Goal: Answer question/provide support: Share knowledge or assist other users

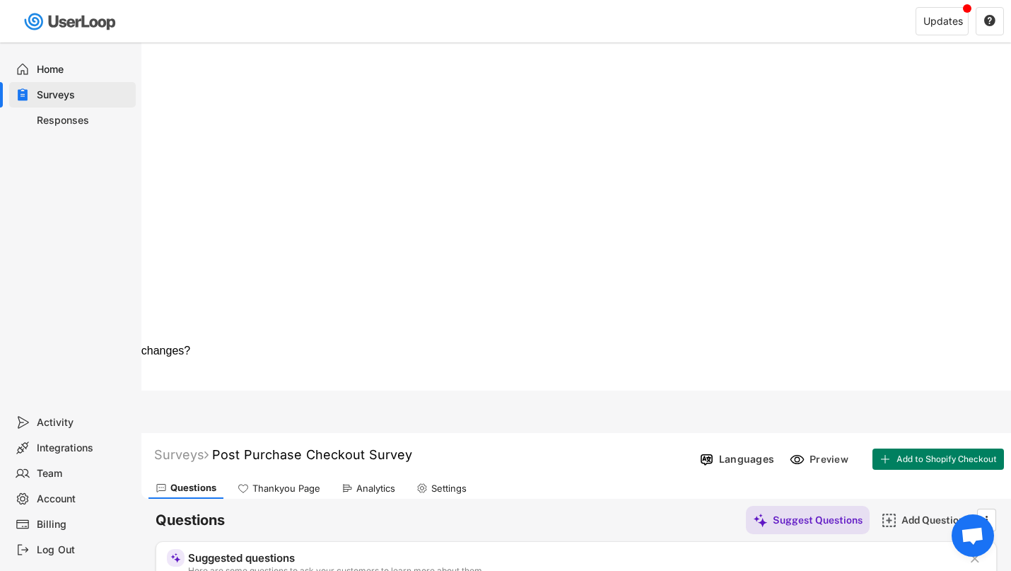
scroll to position [247, 0]
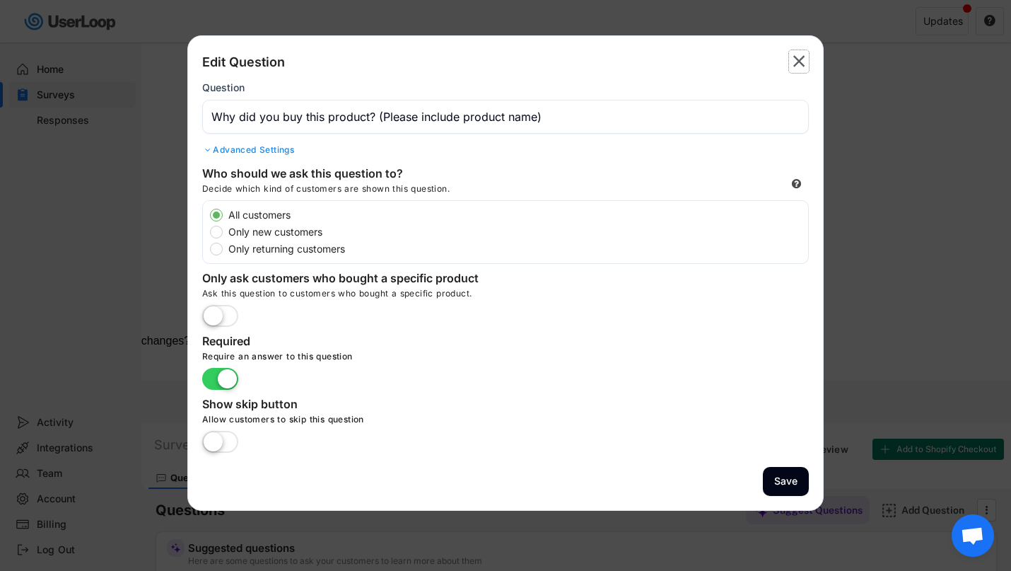
click at [801, 62] on text "" at bounding box center [799, 61] width 12 height 21
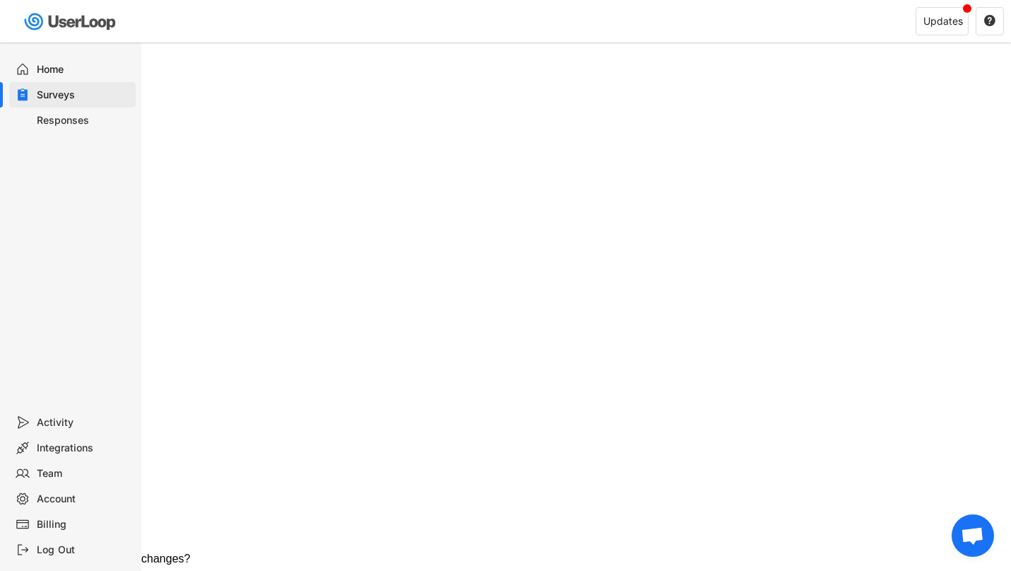
scroll to position [30, 0]
click at [74, 119] on div "Responses" at bounding box center [83, 120] width 93 height 13
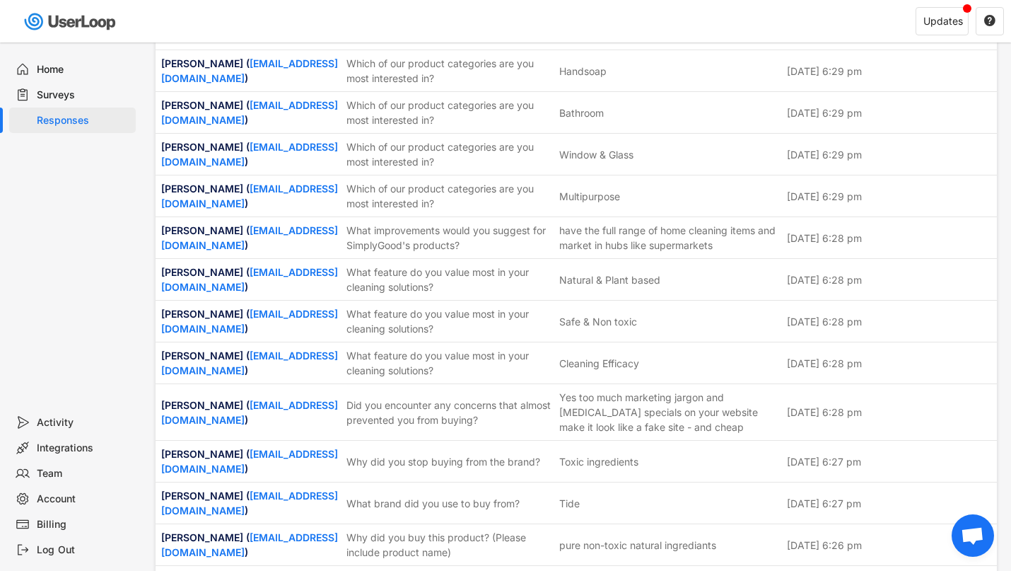
scroll to position [3847, 0]
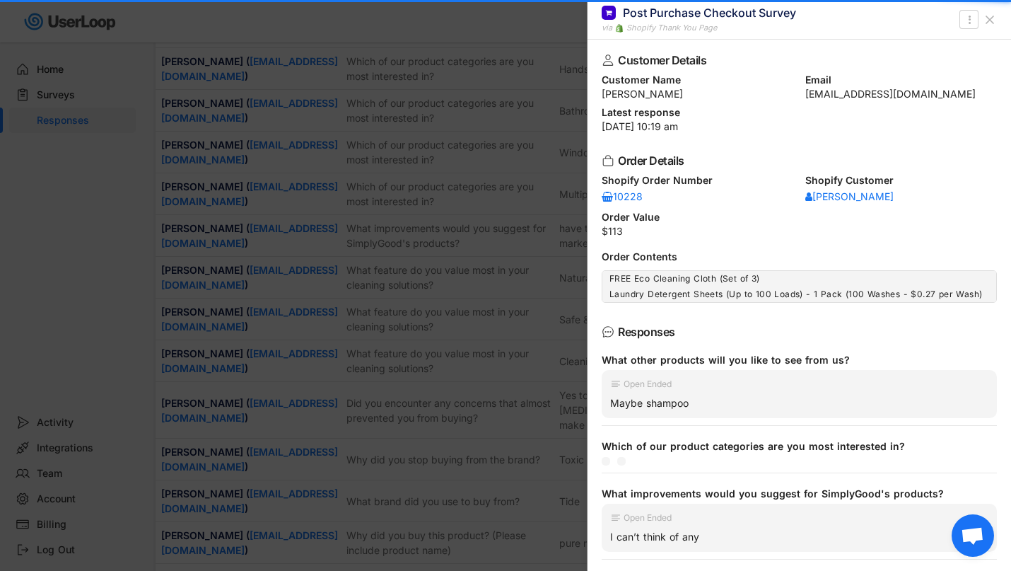
click at [523, 317] on div at bounding box center [505, 285] width 1011 height 571
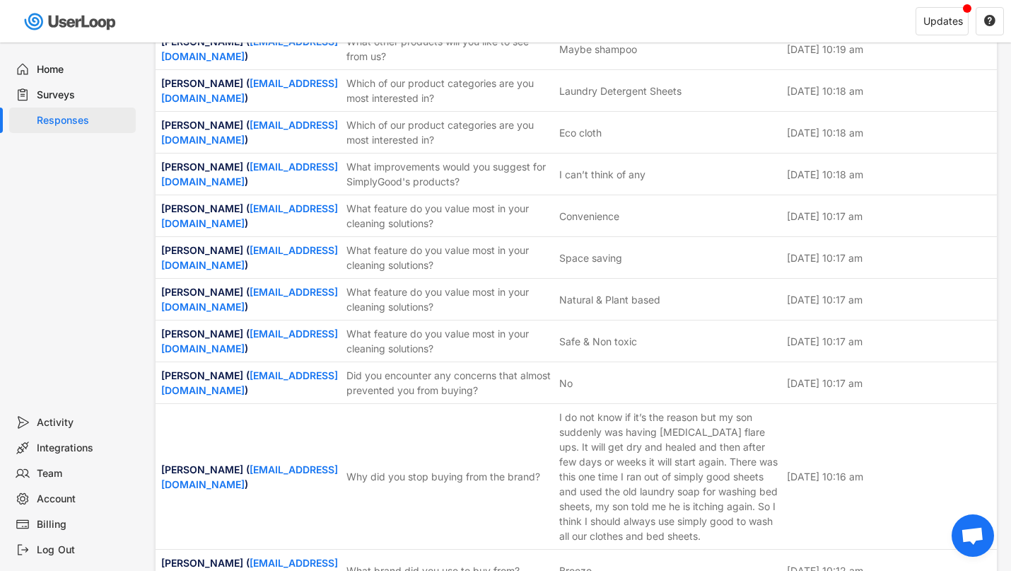
scroll to position [4236, 0]
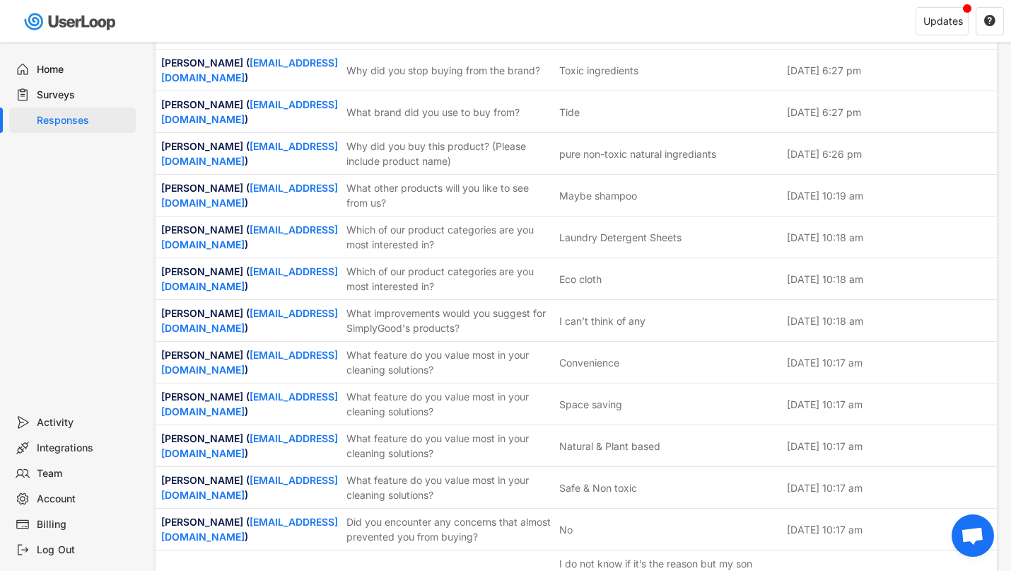
click at [66, 92] on div "Surveys" at bounding box center [83, 94] width 93 height 13
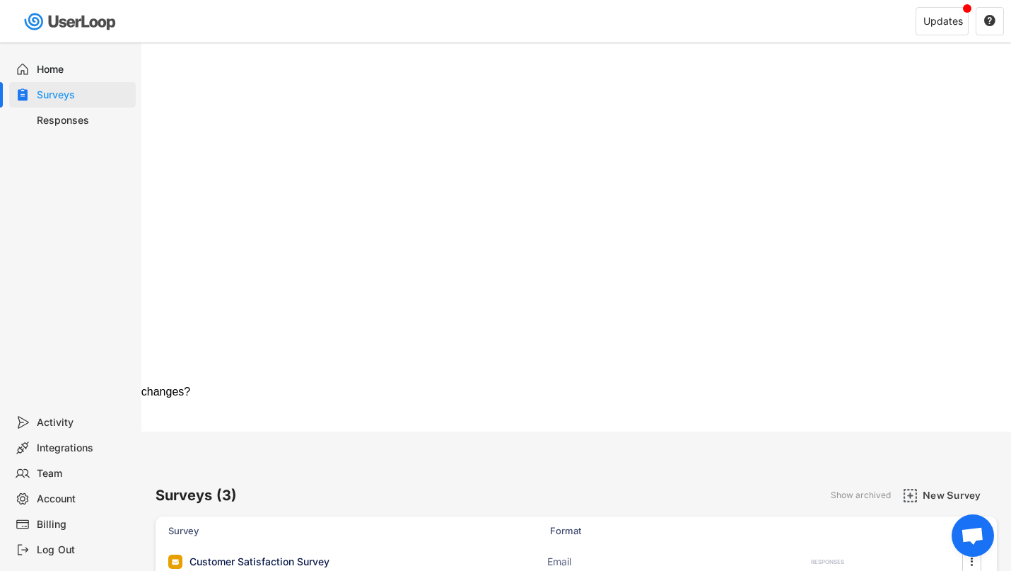
scroll to position [0, 0]
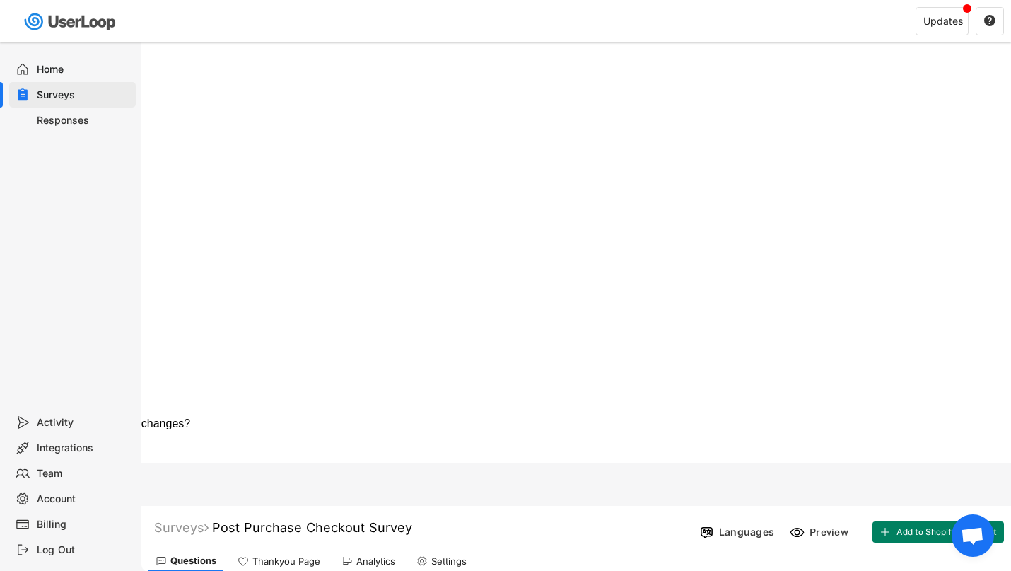
scroll to position [247, 0]
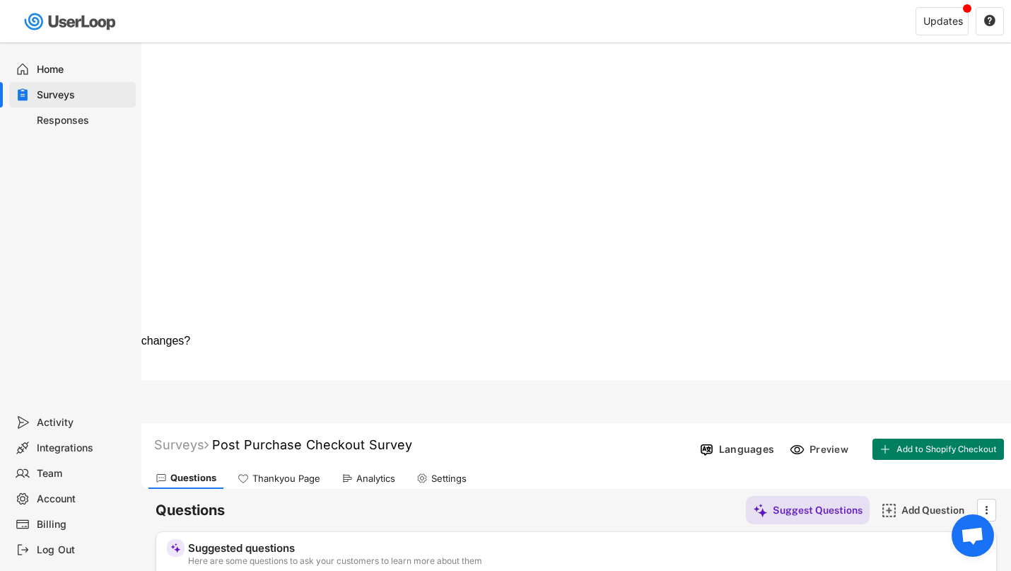
type input "What improvements would you suggest for SimplyGood's products?"
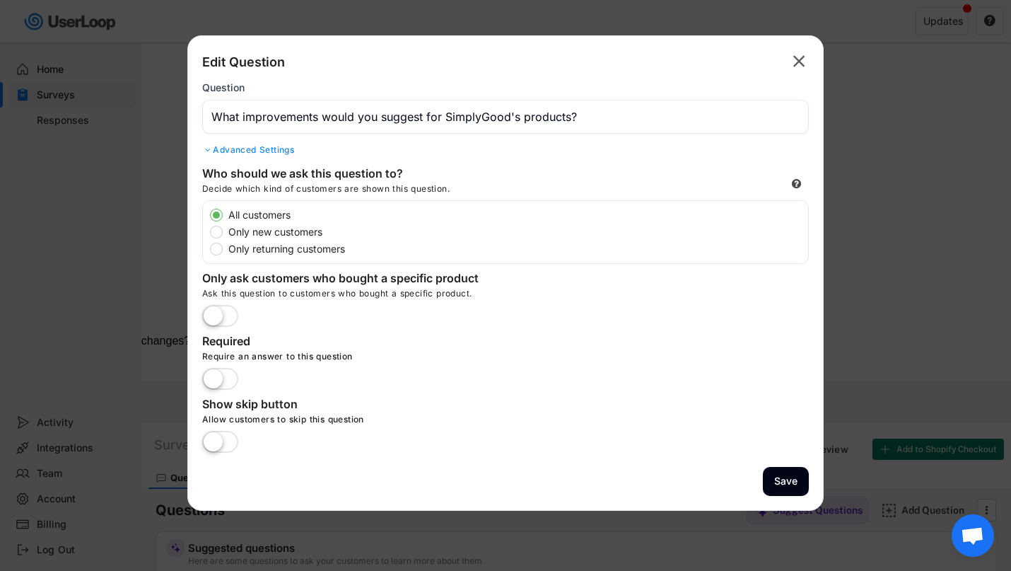
click at [793, 63] on text "" at bounding box center [799, 61] width 12 height 21
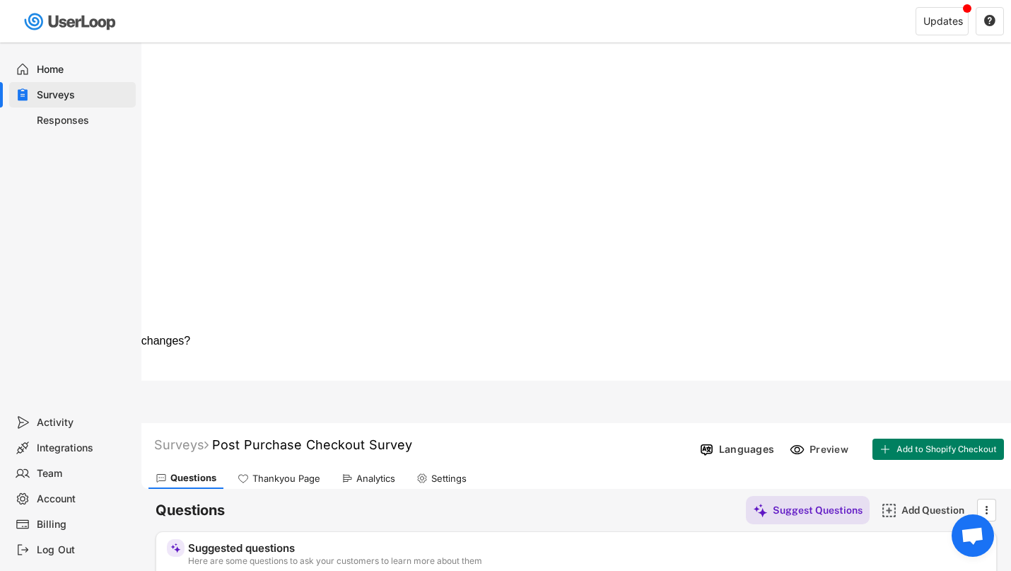
type input "Why did you stop buying from the brand?"
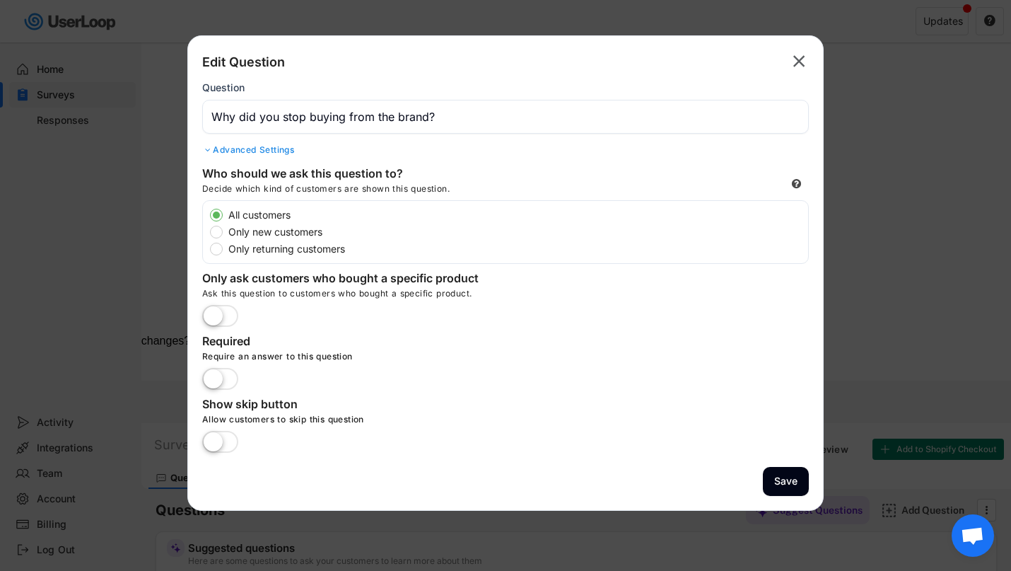
click at [798, 64] on text "" at bounding box center [799, 61] width 12 height 21
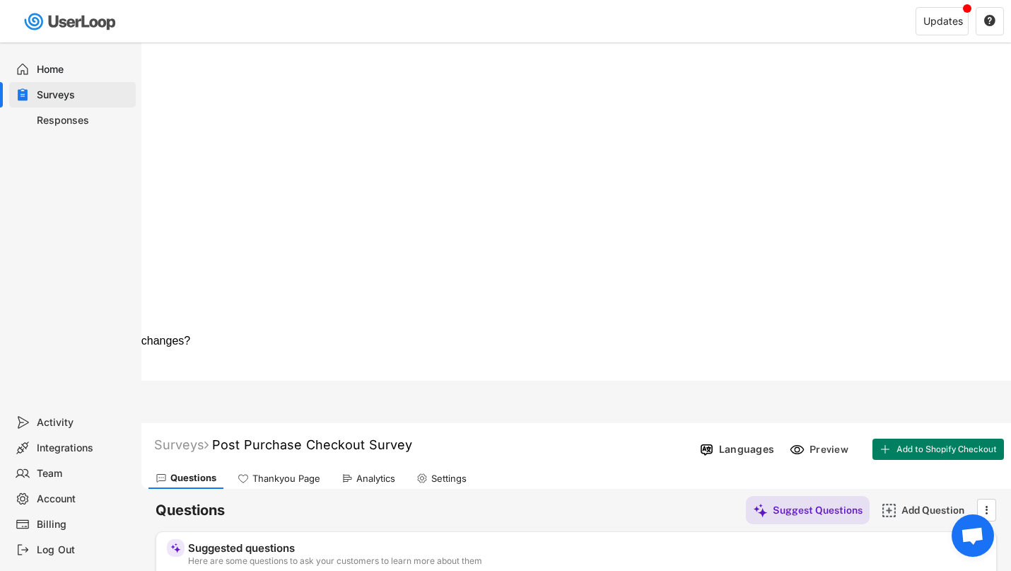
click at [62, 117] on div "Responses" at bounding box center [83, 120] width 93 height 13
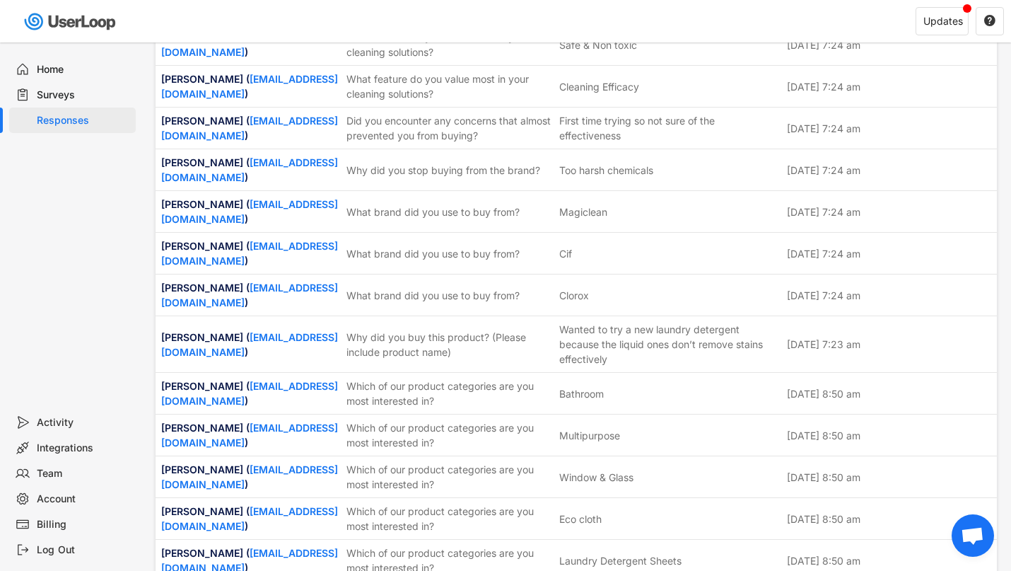
scroll to position [23890, 0]
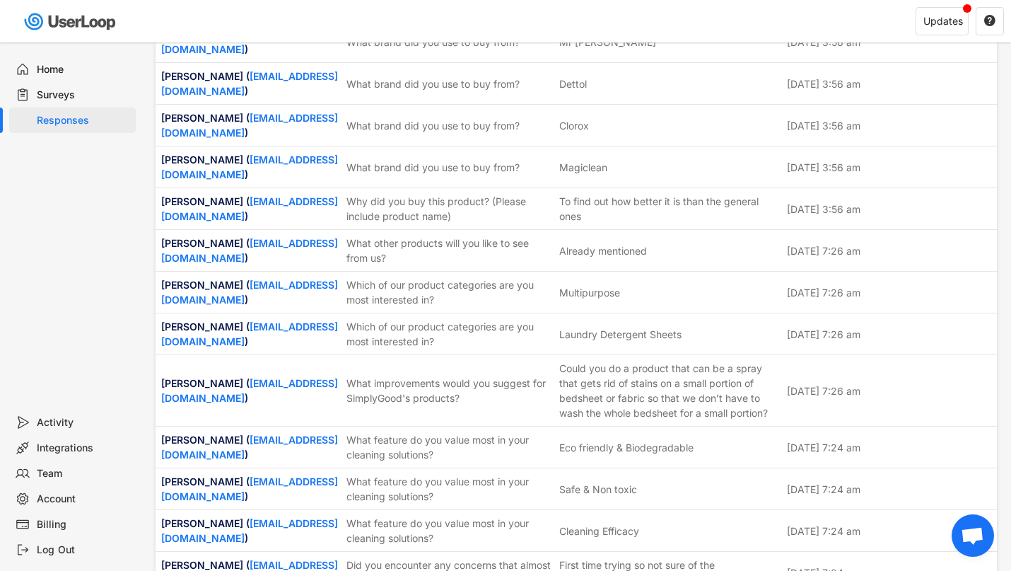
click at [71, 91] on div "Surveys" at bounding box center [83, 94] width 93 height 13
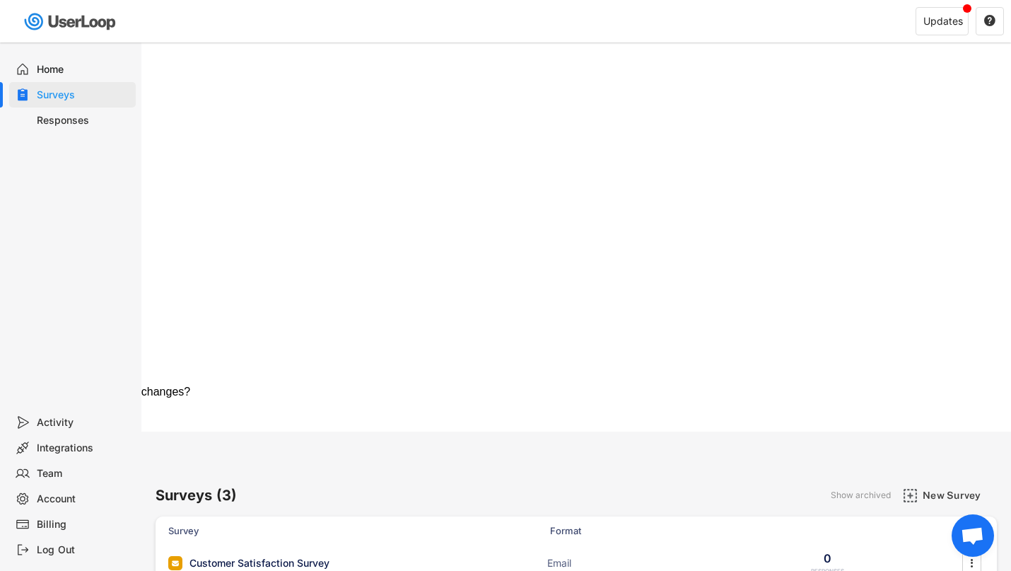
scroll to position [0, 0]
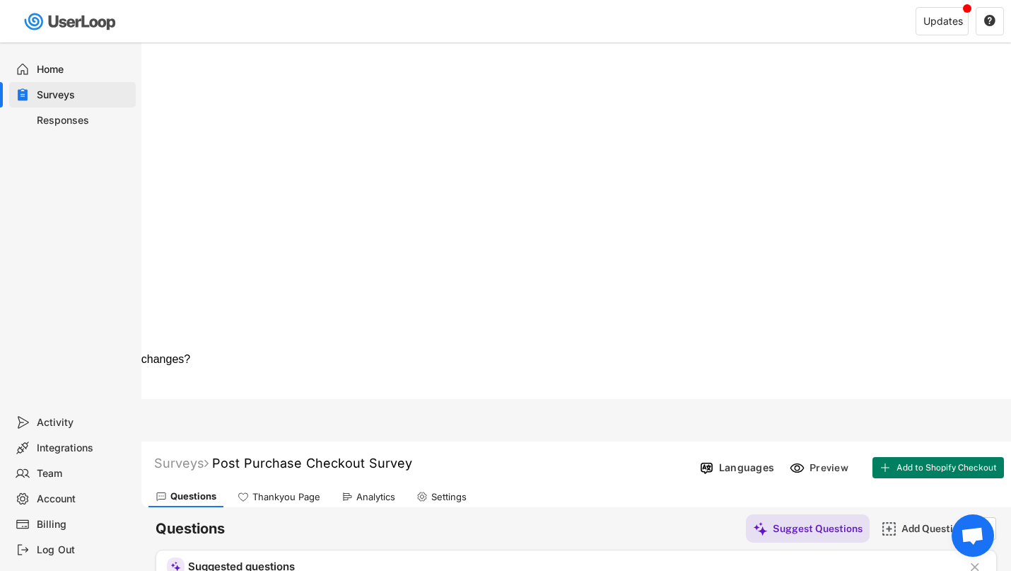
scroll to position [247, 0]
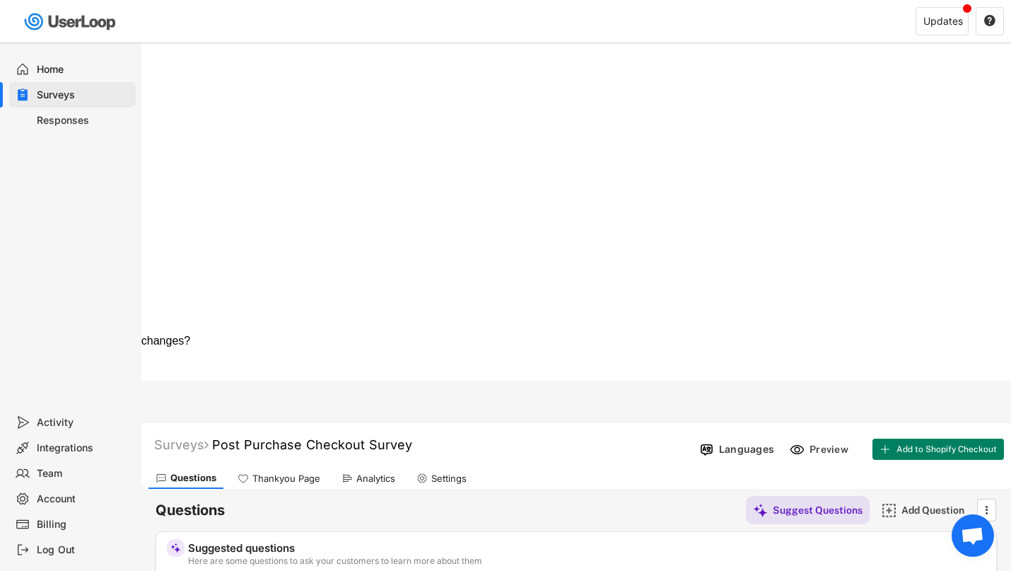
drag, startPoint x: 219, startPoint y: 229, endPoint x: 386, endPoint y: 230, distance: 166.9
type input "Why did you buy this product? (Please include product name)"
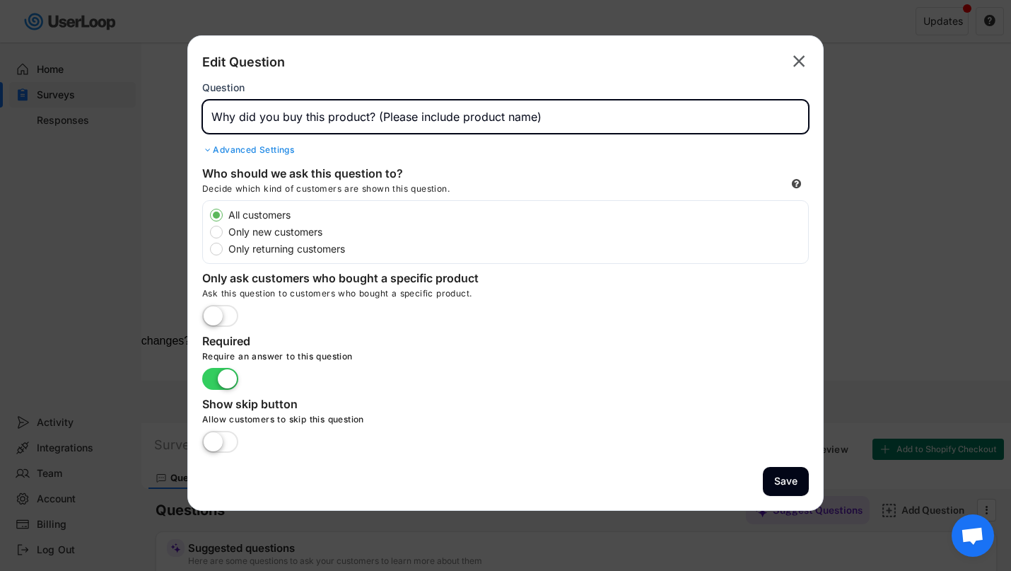
drag, startPoint x: 375, startPoint y: 116, endPoint x: 209, endPoint y: 115, distance: 165.5
click at [209, 115] on input "input" at bounding box center [505, 117] width 607 height 34
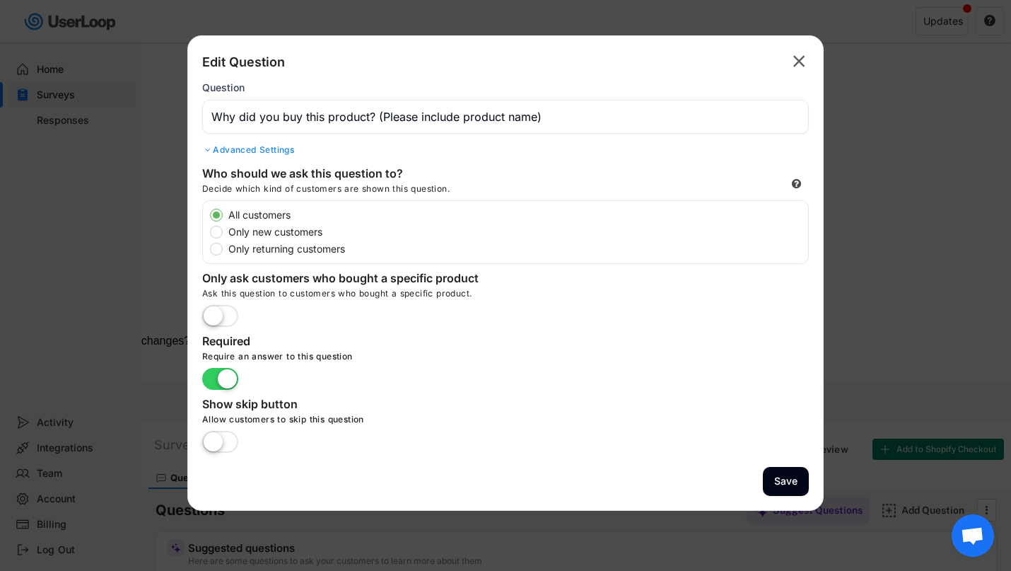
click at [798, 57] on text "" at bounding box center [799, 61] width 12 height 21
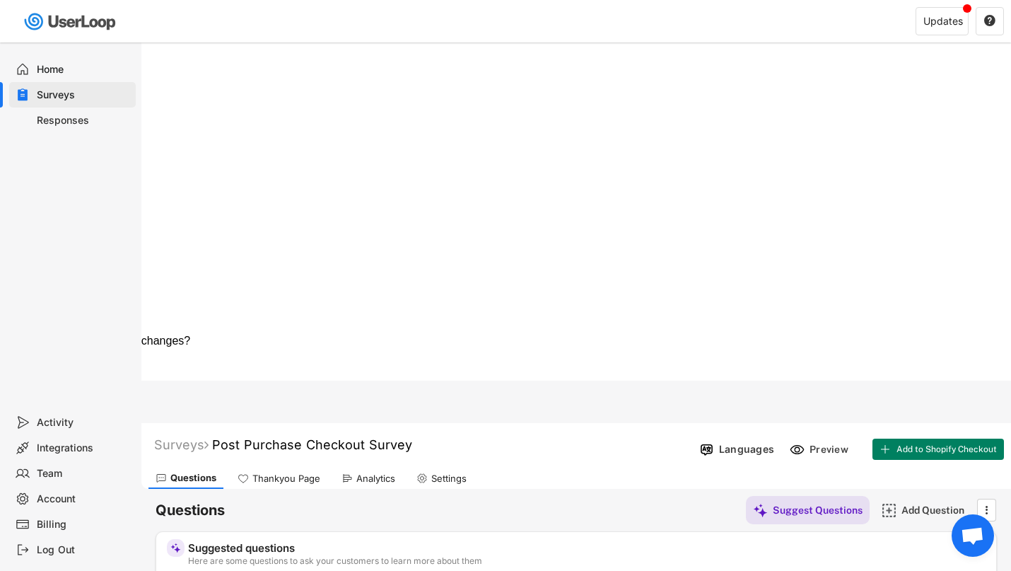
type input "What feature do you value most in your cleaning solutions?"
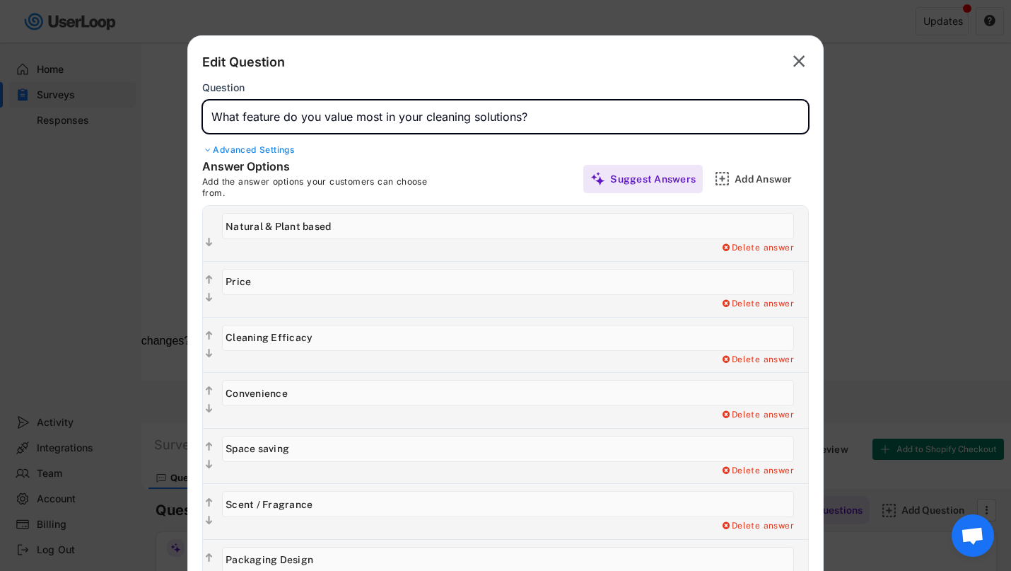
click at [402, 115] on input "input" at bounding box center [505, 117] width 607 height 34
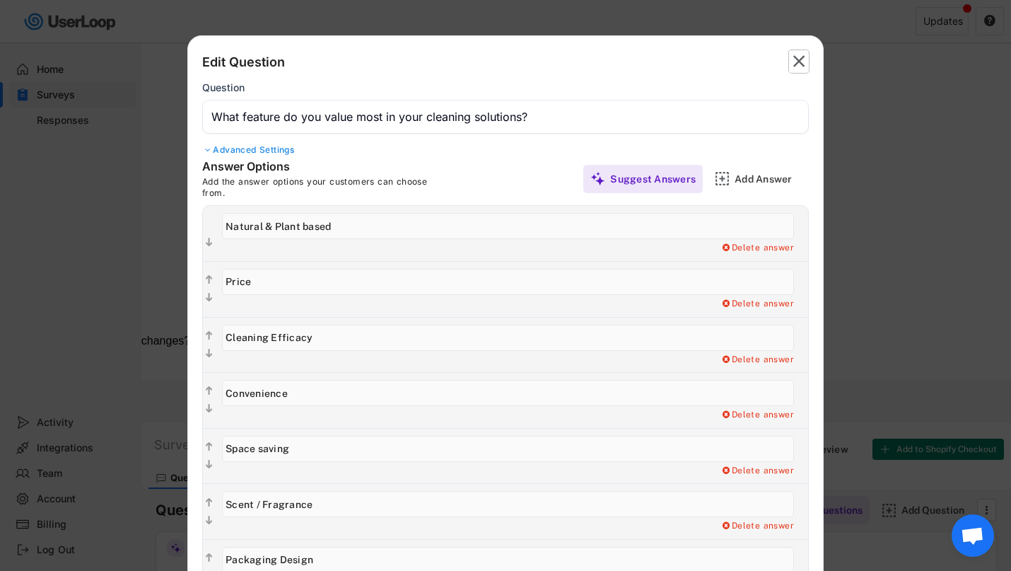
click at [800, 64] on text "" at bounding box center [799, 61] width 12 height 21
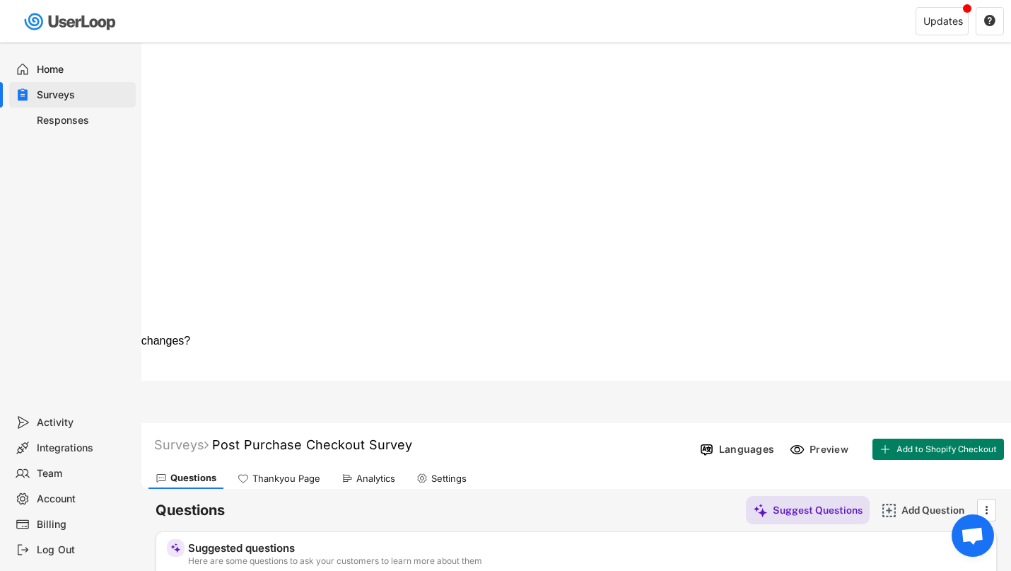
type input "What improvements would you suggest for SimplyGood's products?"
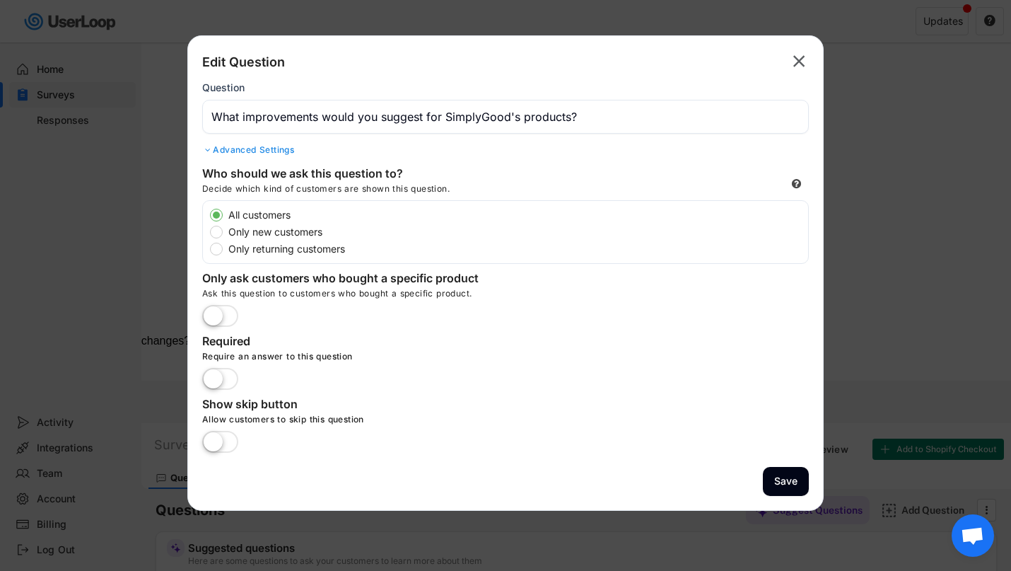
click at [545, 111] on input "input" at bounding box center [505, 117] width 607 height 34
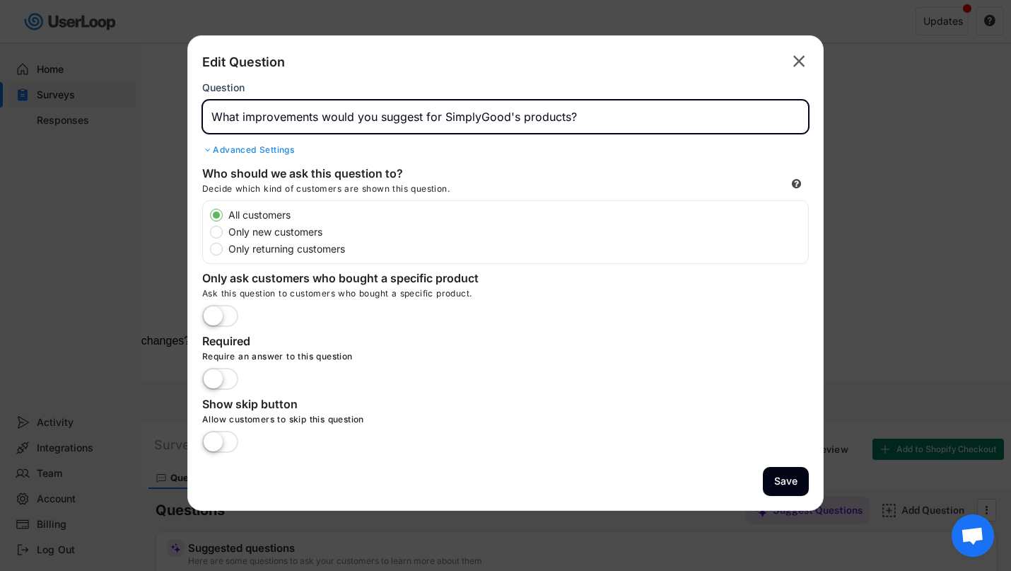
click at [545, 111] on input "input" at bounding box center [505, 117] width 607 height 34
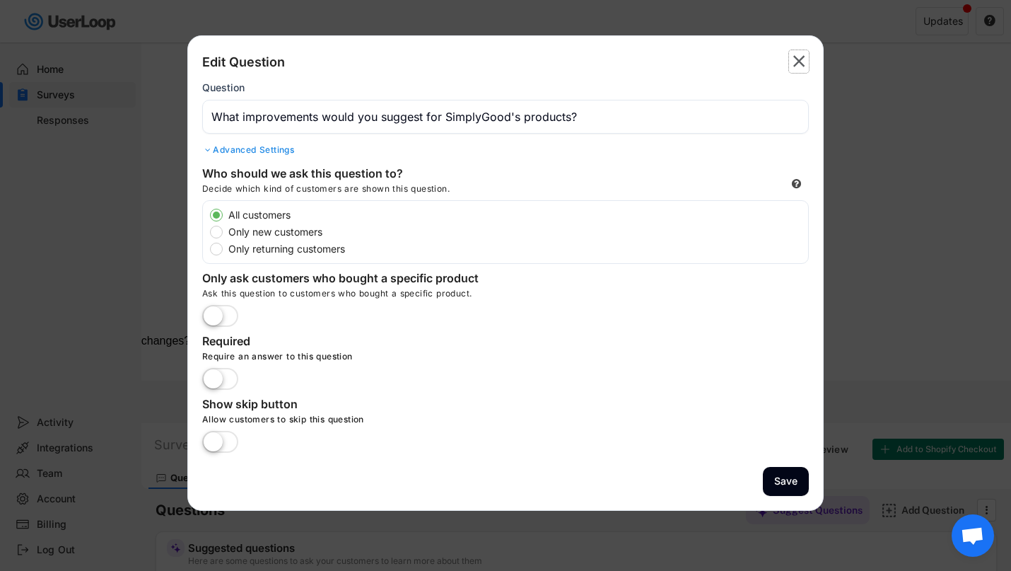
click at [802, 59] on text "" at bounding box center [799, 61] width 12 height 21
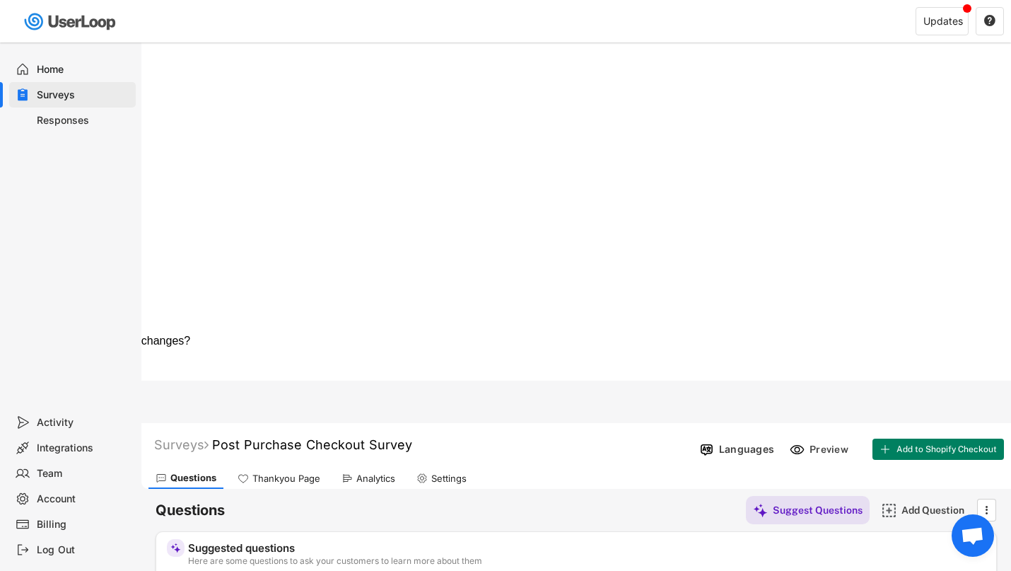
type input "Which of our product categories are you most interested in?"
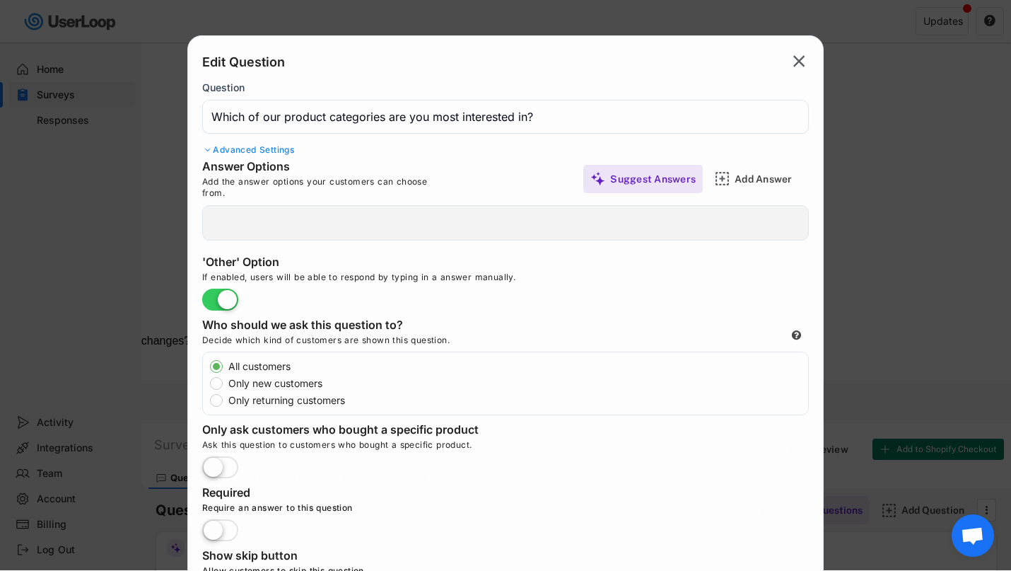
type input "Laundry Detergent Sheets"
type input "Multipurpose"
type input "Bathroom"
type input "Window & Glass"
type input "Handsoap"
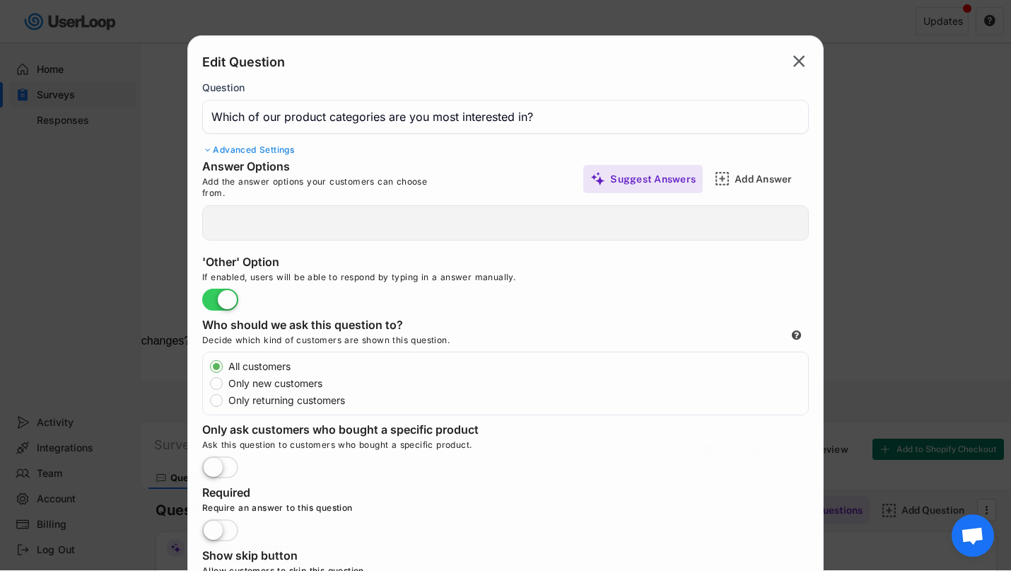
type input "Eco cloth"
type input "Food Safe Sanitisers"
type input "Other"
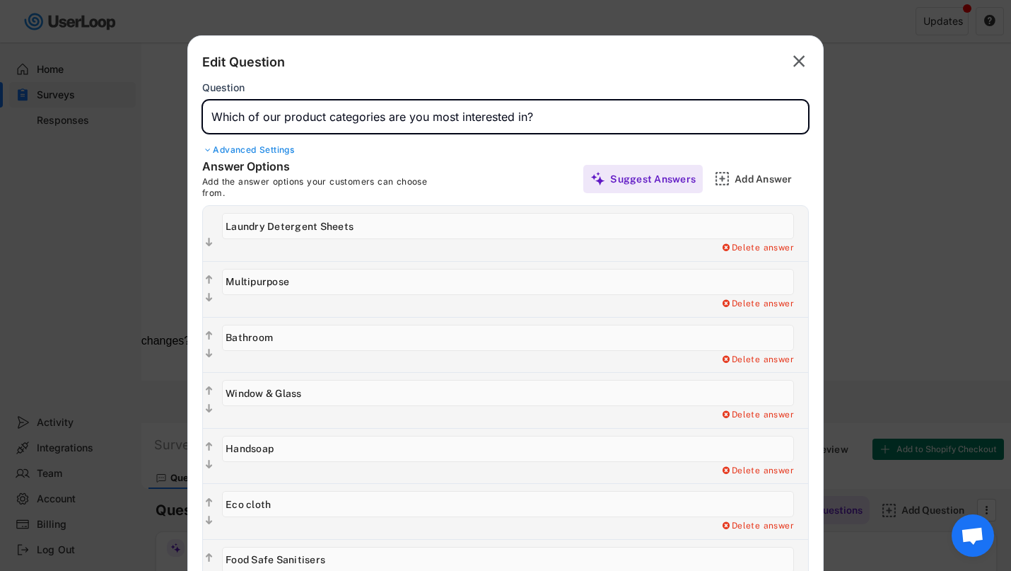
click at [426, 117] on input "input" at bounding box center [505, 117] width 607 height 34
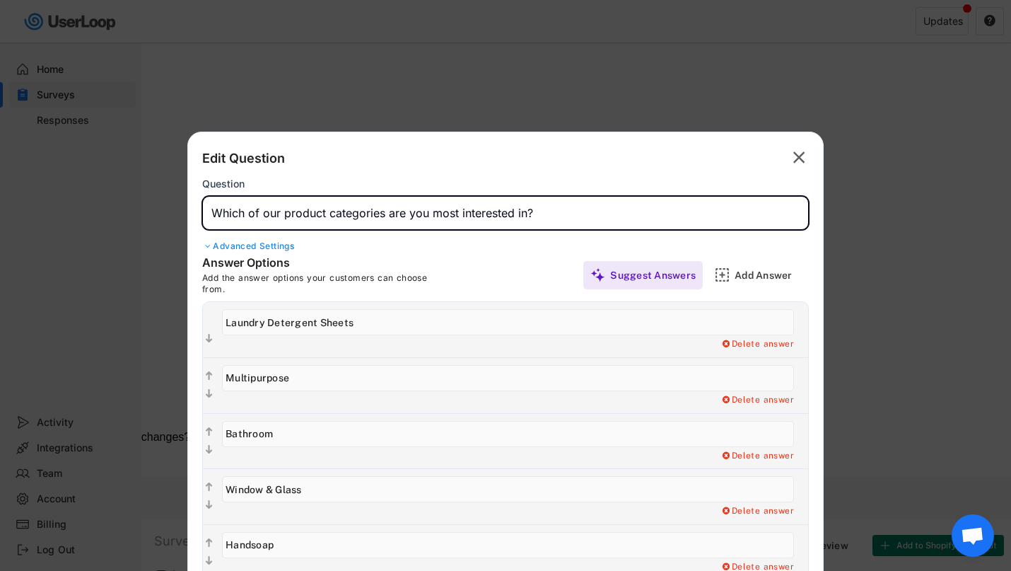
scroll to position [148, 0]
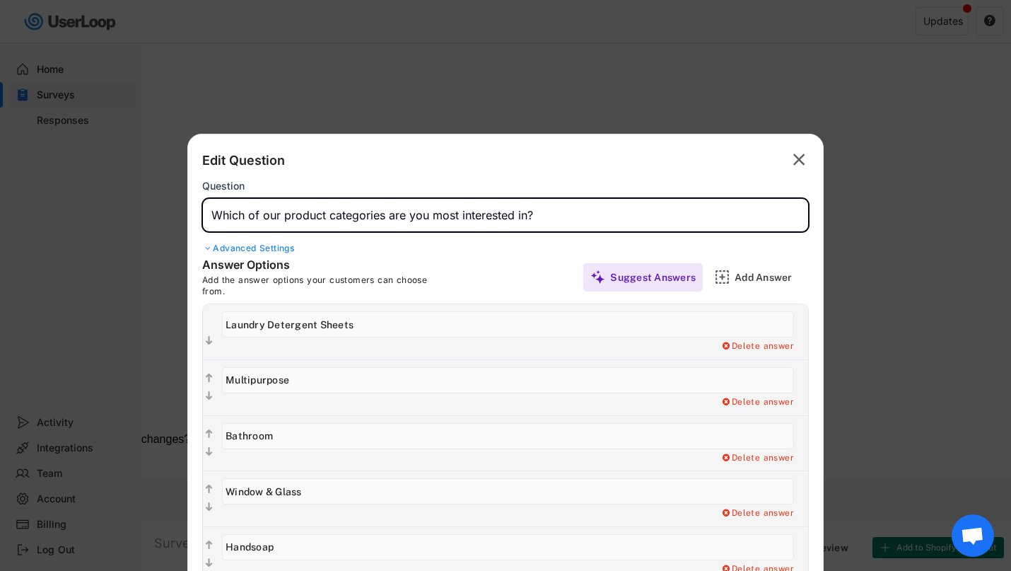
click at [797, 156] on text "" at bounding box center [799, 159] width 12 height 21
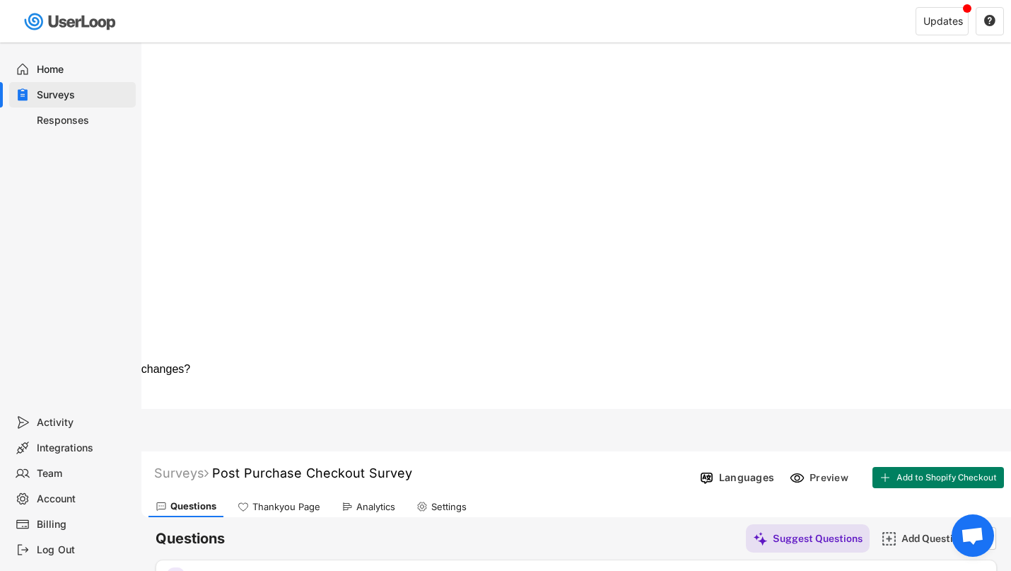
scroll to position [247, 0]
